Goal: Task Accomplishment & Management: Use online tool/utility

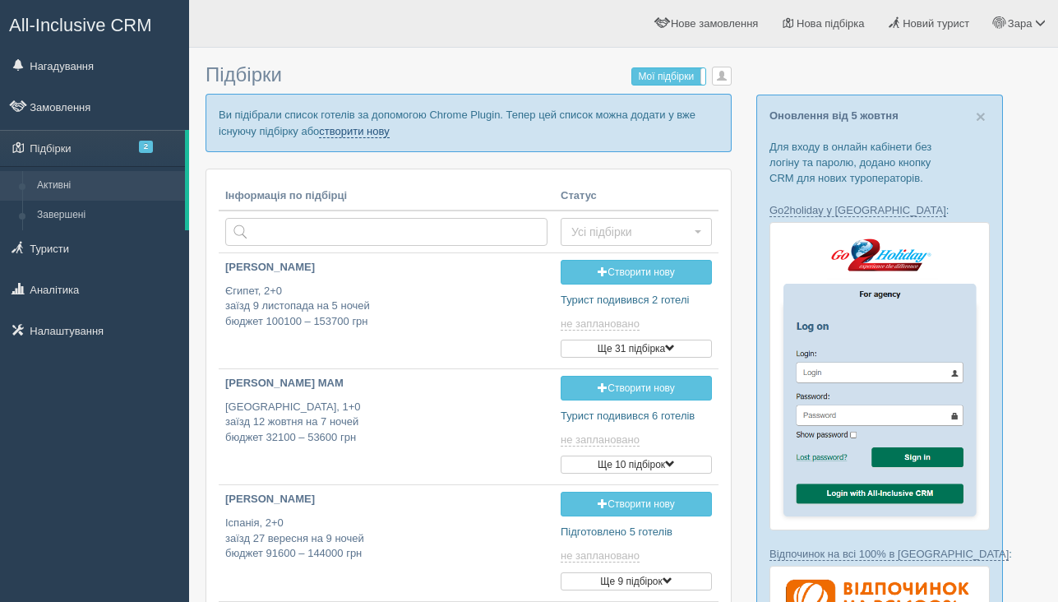
click at [389, 131] on link "створити нову" at bounding box center [354, 131] width 70 height 13
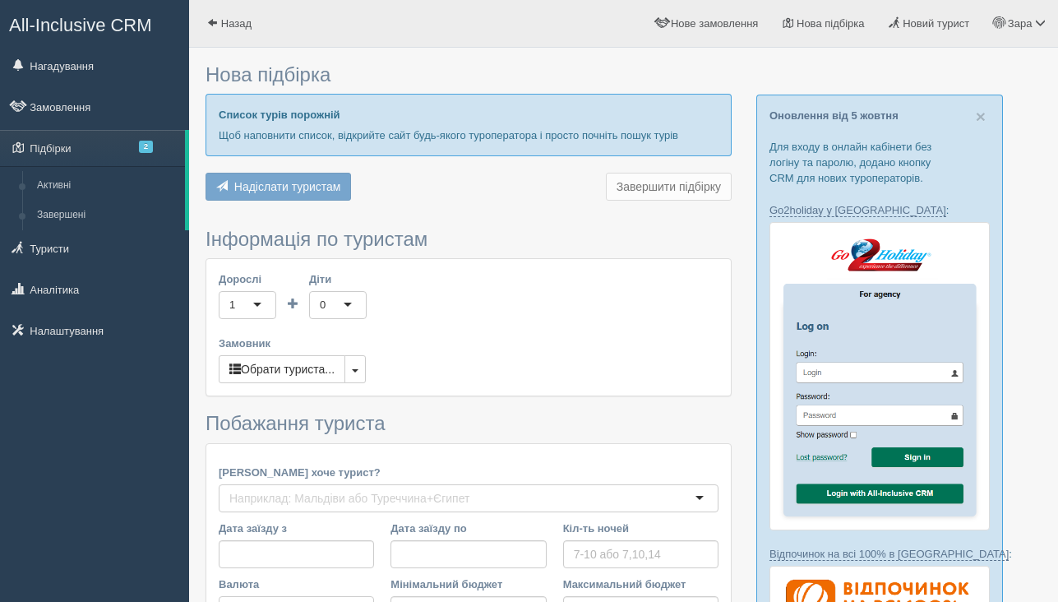
type input "10-11"
type input "86100"
type input "98800"
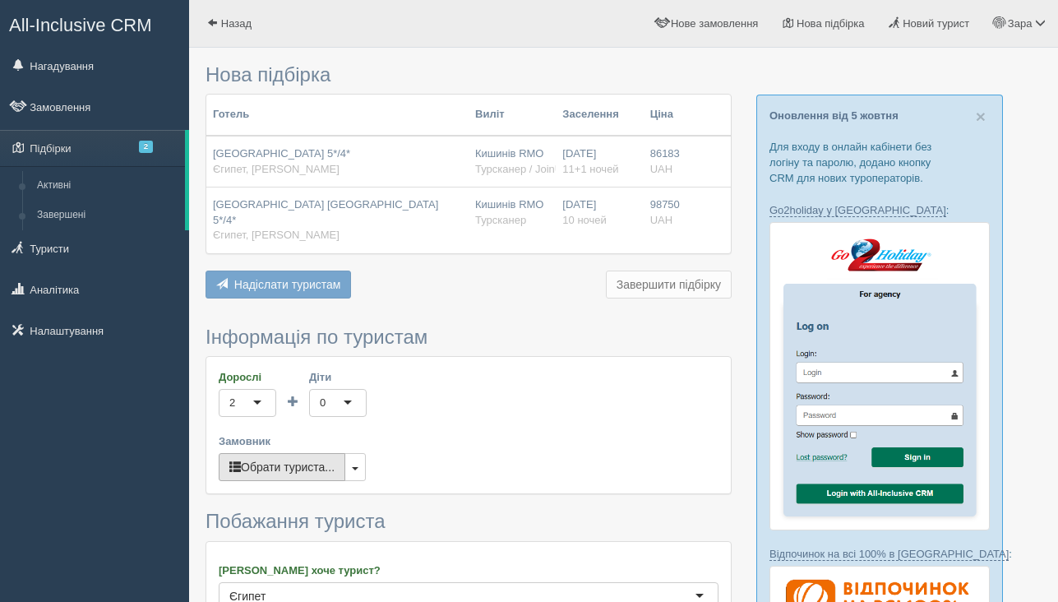
click at [252, 464] on button "Обрати туриста..." at bounding box center [282, 467] width 127 height 28
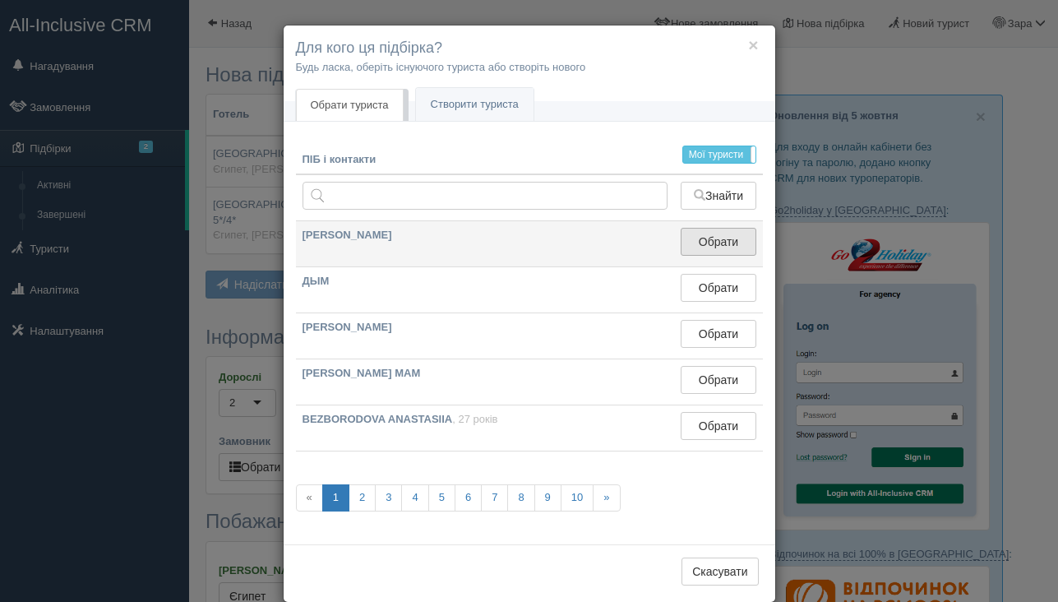
click at [710, 249] on button "Обрати" at bounding box center [718, 242] width 75 height 28
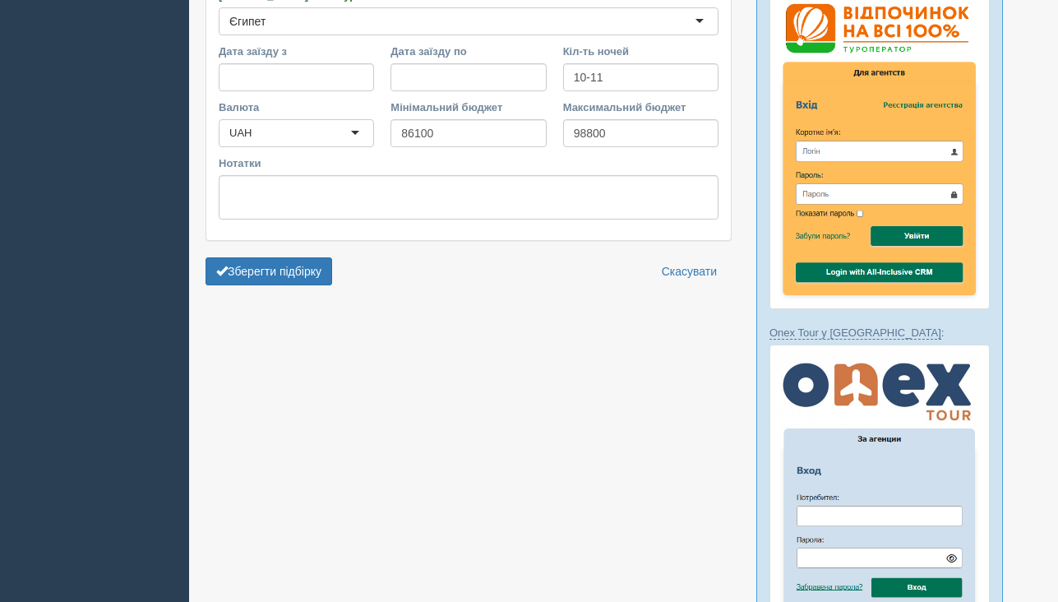
scroll to position [585, 0]
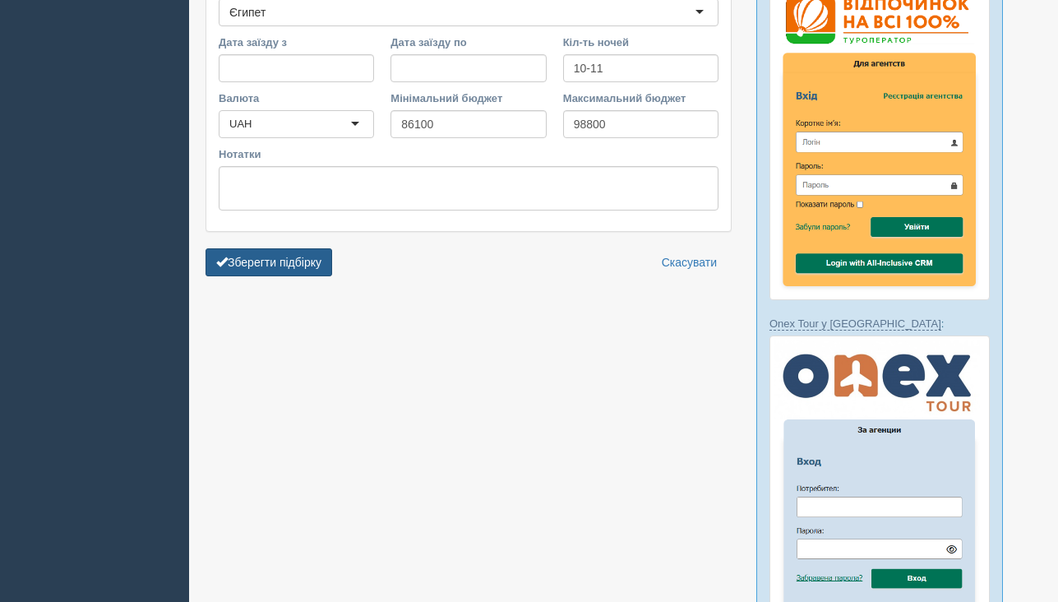
click at [318, 248] on button "Зберегти підбірку" at bounding box center [269, 262] width 127 height 28
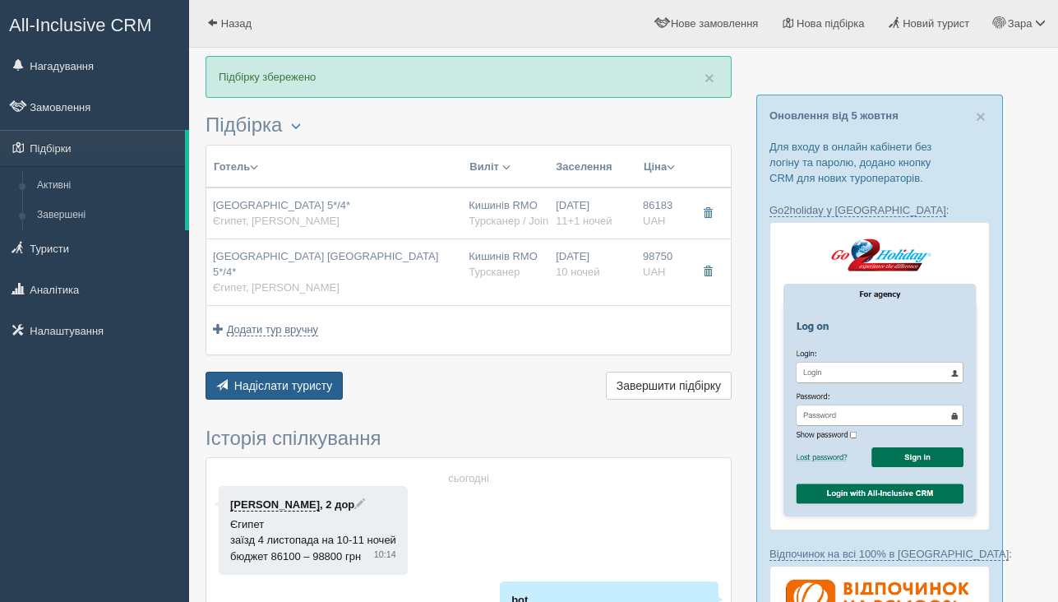
click at [269, 379] on span "Надіслати туристу" at bounding box center [283, 385] width 99 height 13
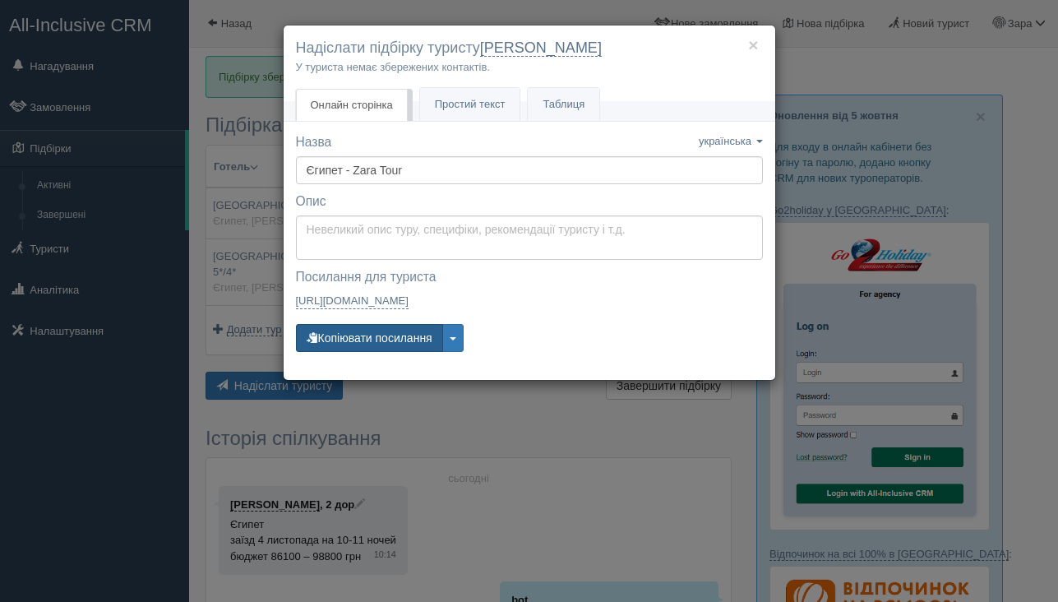
click at [364, 329] on button "Копіювати посилання" at bounding box center [369, 338] width 147 height 28
click at [417, 338] on button "Копіювати посилання" at bounding box center [369, 338] width 147 height 28
